Goal: Task Accomplishment & Management: Manage account settings

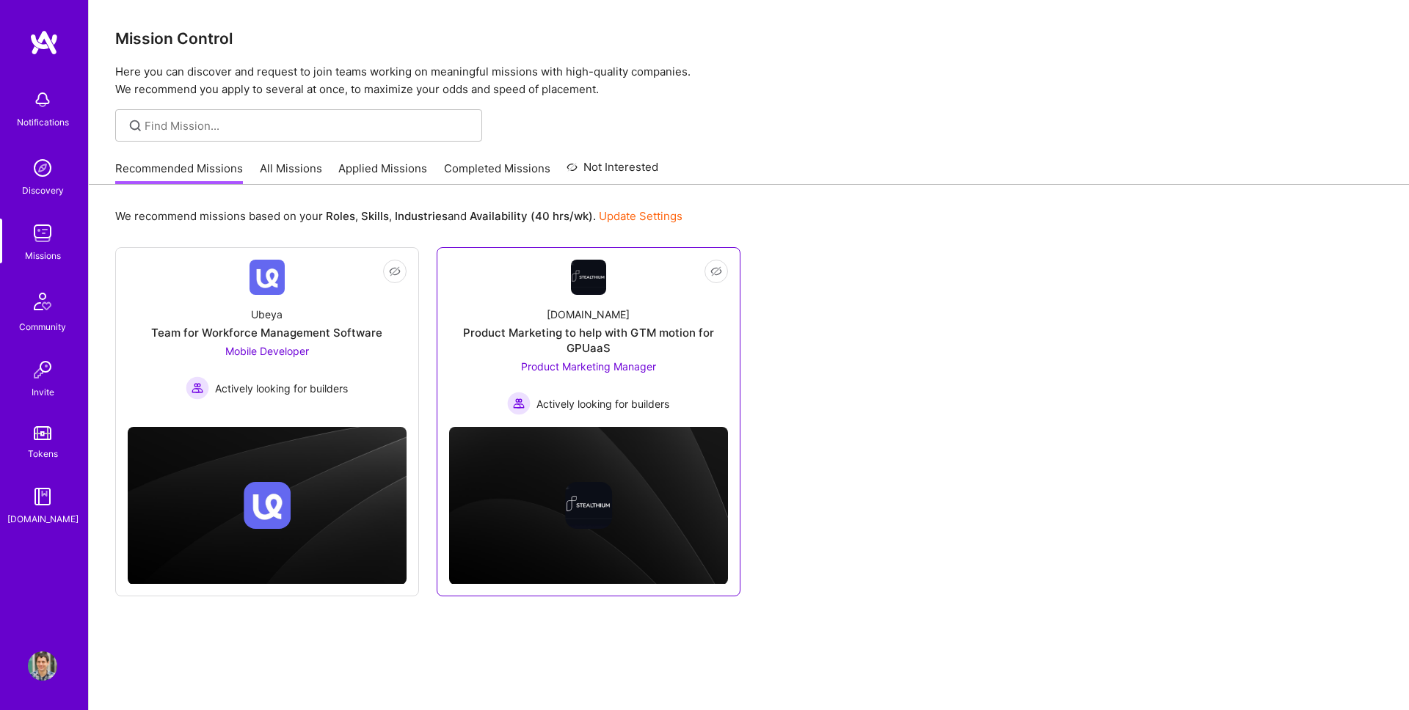
click at [734, 279] on div "Not Interested [DOMAIN_NAME] Product Marketing to help with GTM motion for GPUa…" at bounding box center [589, 421] width 304 height 349
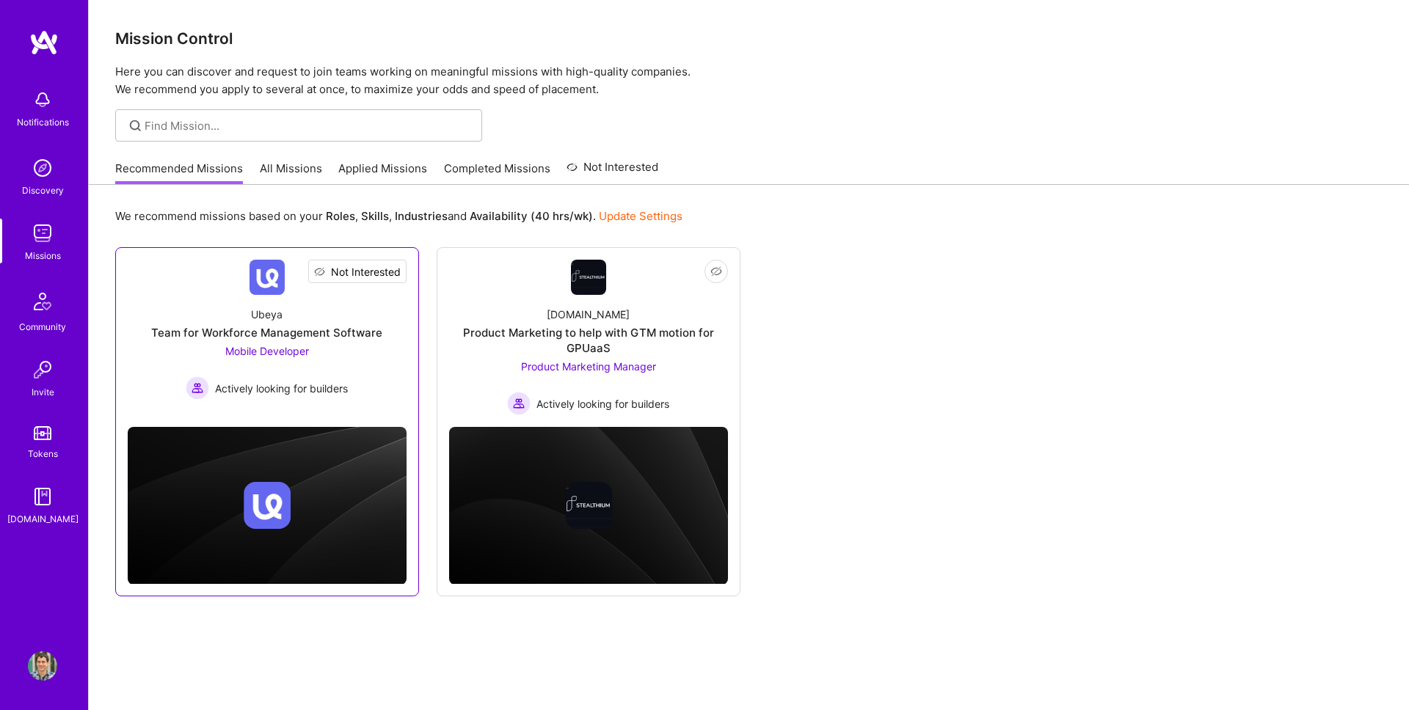
click at [396, 270] on span "Not Interested" at bounding box center [366, 271] width 70 height 15
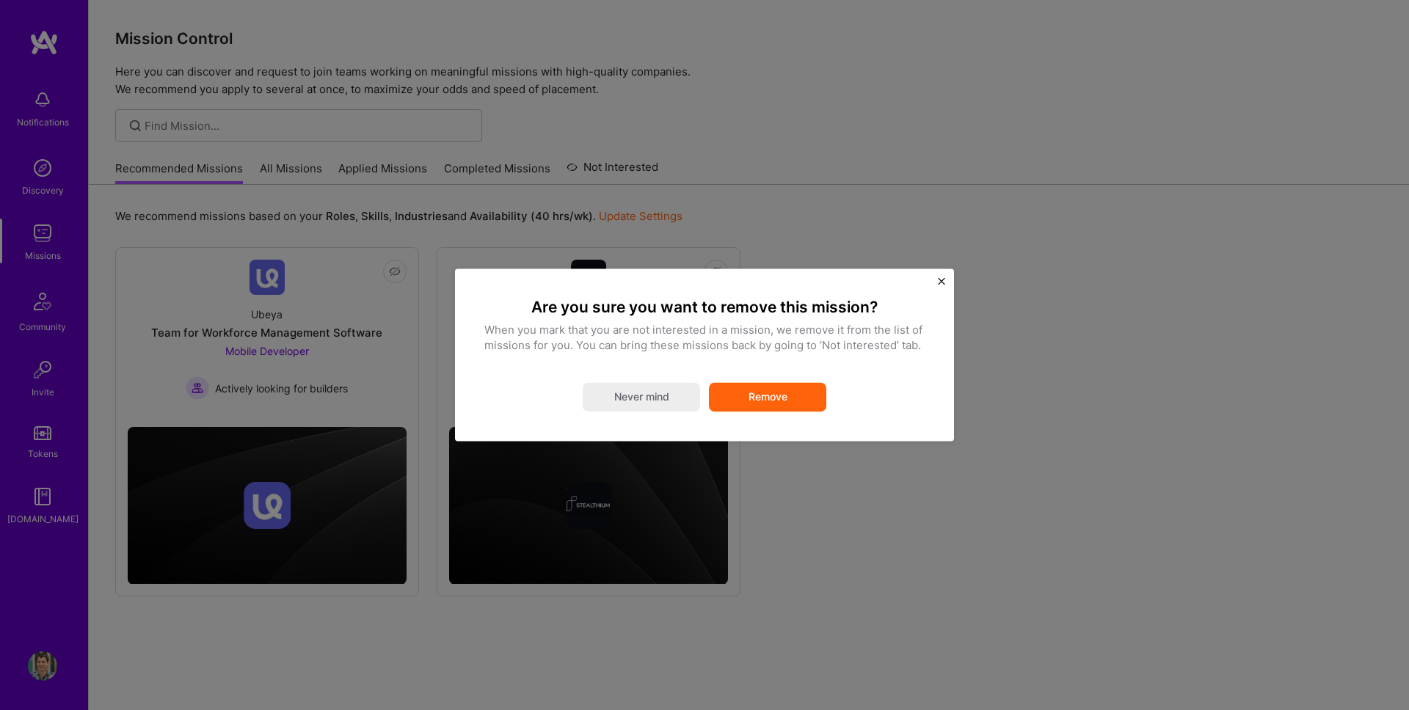
click at [788, 412] on button "Remove" at bounding box center [767, 397] width 117 height 29
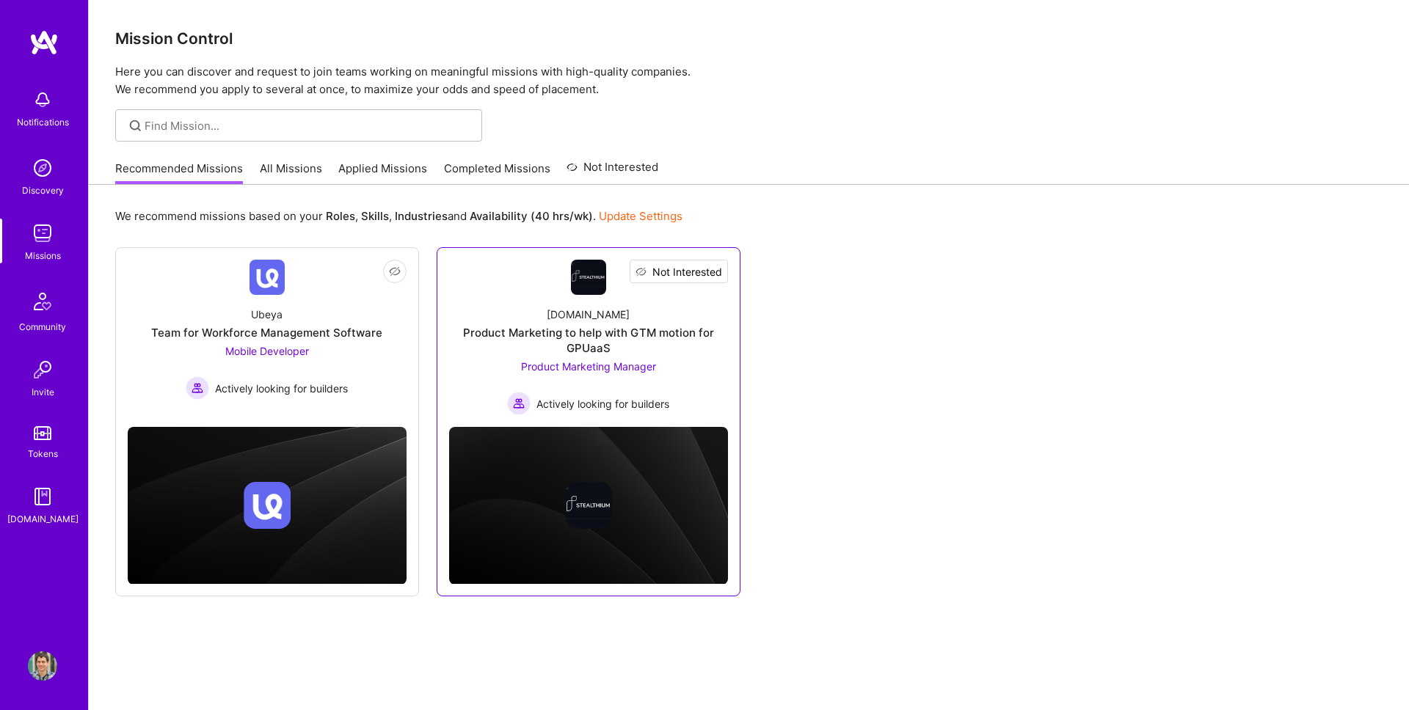
click at [720, 273] on span "Not Interested" at bounding box center [687, 271] width 70 height 15
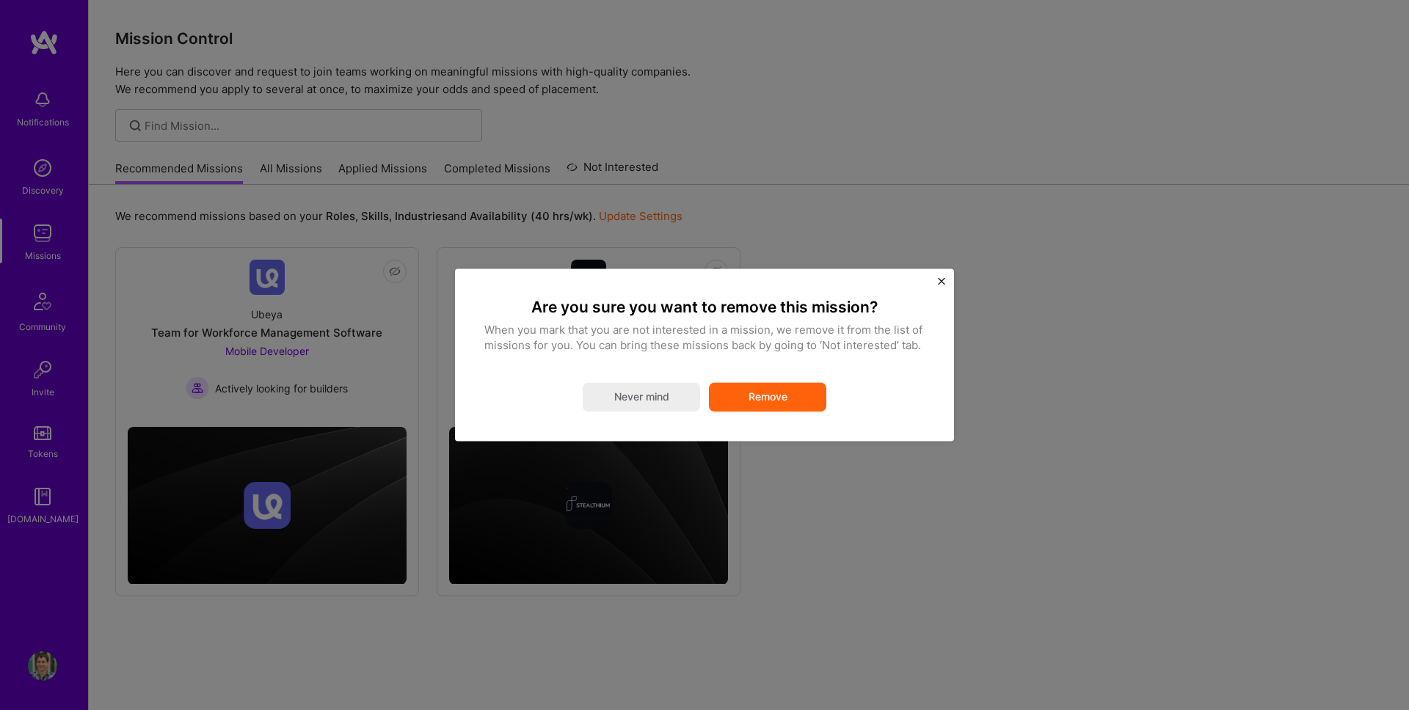
click at [772, 401] on button "Remove" at bounding box center [767, 397] width 117 height 29
